Goal: Find specific page/section: Find specific page/section

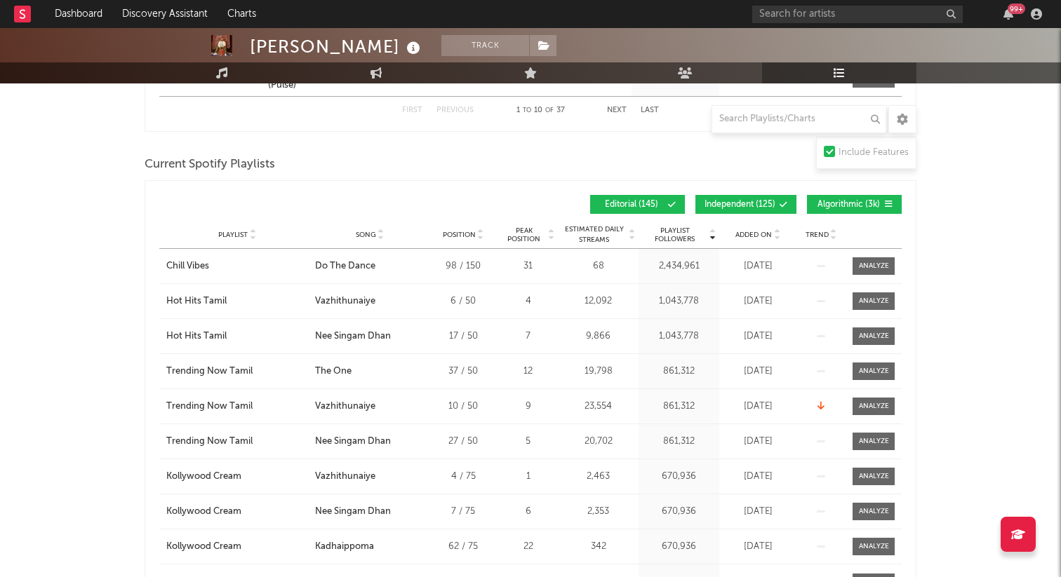
scroll to position [649, 0]
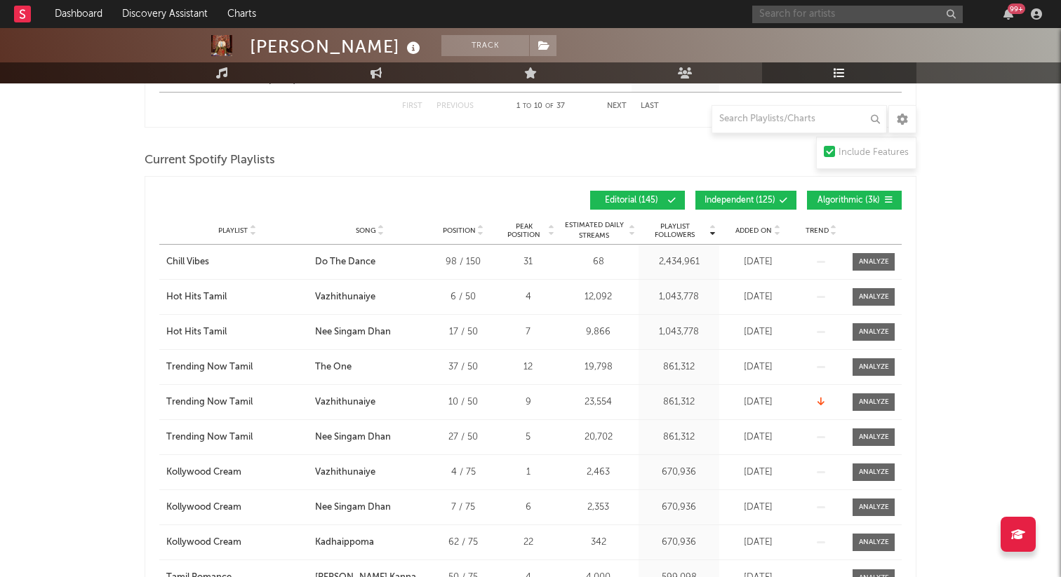
click at [824, 20] on input "text" at bounding box center [857, 15] width 210 height 18
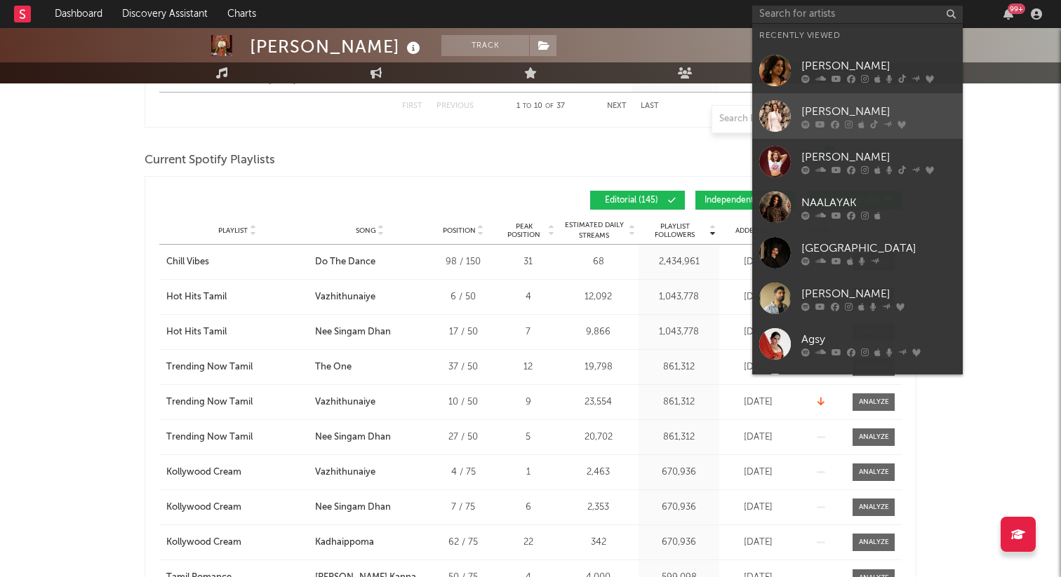
click at [848, 131] on link "[PERSON_NAME]" at bounding box center [857, 116] width 210 height 46
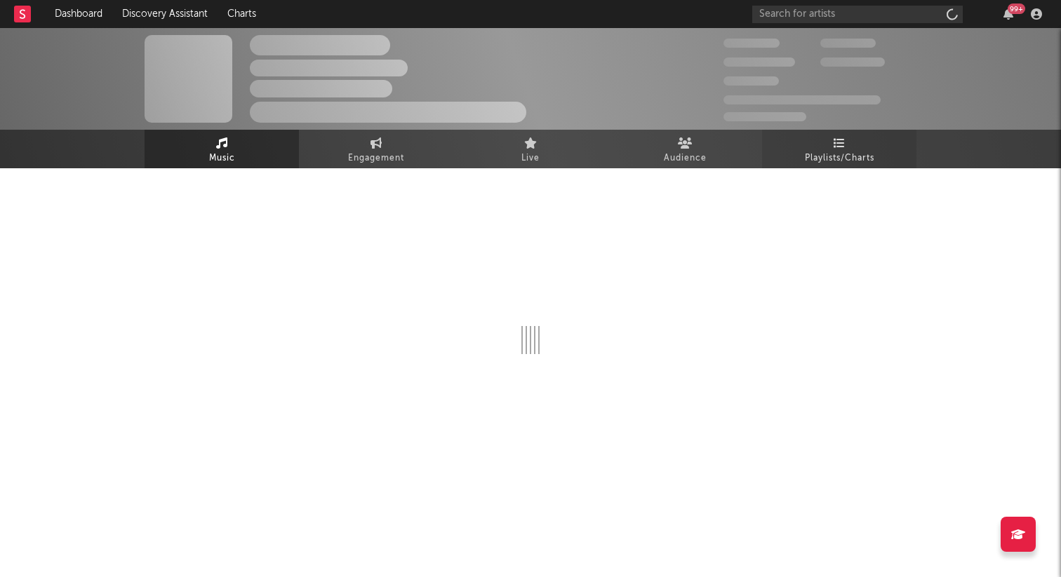
click at [867, 163] on span "Playlists/Charts" at bounding box center [839, 158] width 69 height 17
